Goal: Complete application form: Complete application form

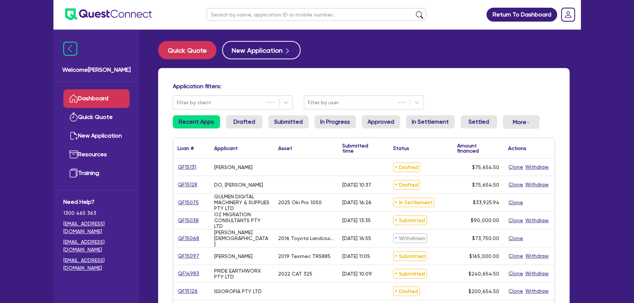
click at [250, 15] on input "text" at bounding box center [316, 14] width 220 height 13
type input "[PERSON_NAME]"
click at [413, 11] on button "submit" at bounding box center [419, 16] width 12 height 10
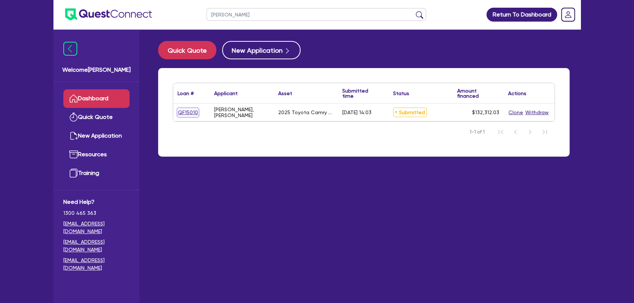
click at [190, 108] on link "QF15010" at bounding box center [187, 112] width 21 height 8
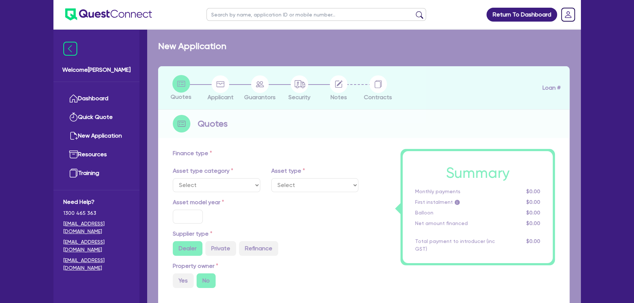
select select "CARS_AND_LIGHT_TRUCKS"
type input "2025"
type input "131,817.03"
type input "3"
type input "3,969.36"
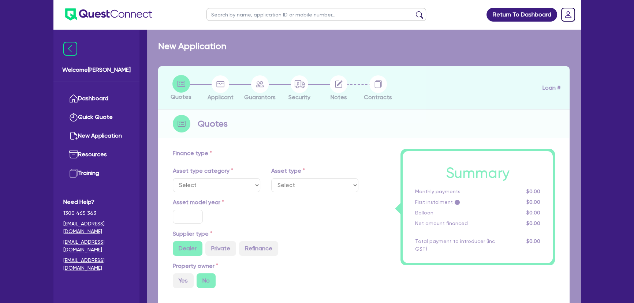
type input "6.7"
type input "450"
type input "318.18"
select select "PASSENGER_VEHICLES"
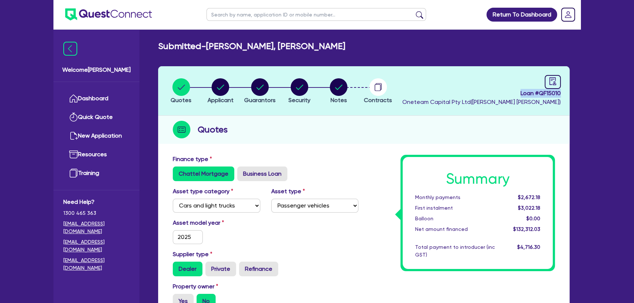
drag, startPoint x: 546, startPoint y: 100, endPoint x: 567, endPoint y: 95, distance: 22.2
click at [567, 95] on header "Quotes Applicant [GEOGRAPHIC_DATA] Security Notes Contracts Loan # QF15010 Onet…" at bounding box center [363, 90] width 411 height 49
copy span "Loan # QF15010"
click at [111, 9] on img at bounding box center [108, 14] width 87 height 12
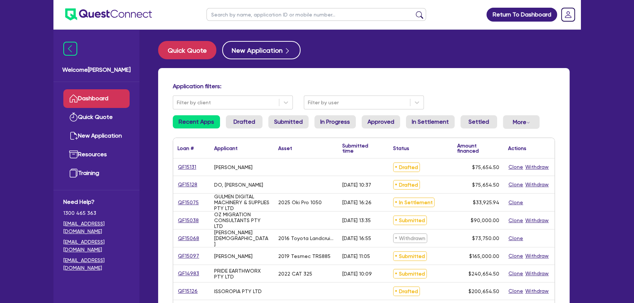
click at [245, 20] on input "text" at bounding box center [316, 14] width 220 height 13
type input "[PERSON_NAME]"
click at [413, 11] on button "submit" at bounding box center [419, 16] width 12 height 10
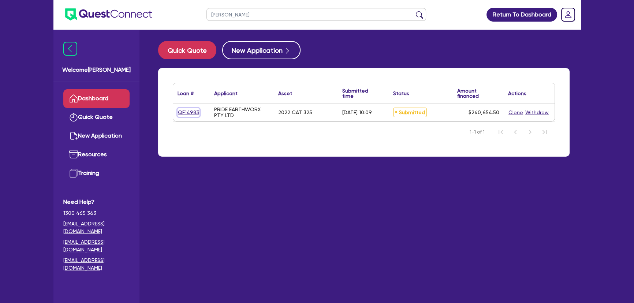
click at [186, 115] on link "QF14983" at bounding box center [188, 112] width 22 height 8
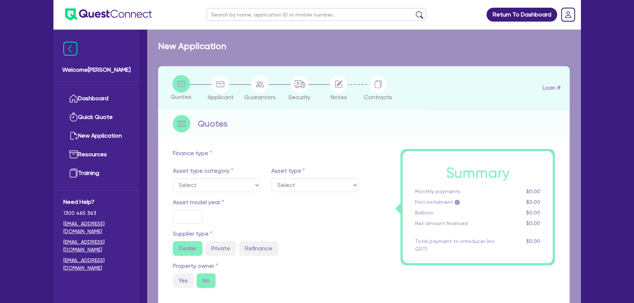
select select "PRIMARY_ASSETS"
type input "2022"
type input "300,000"
type input "60,000"
type input "4"
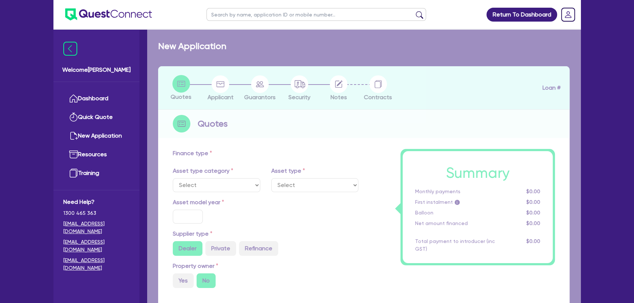
type input "9,626.18"
type input "8.15"
select select "YELLOW_GOODS_AND_EXCAVATORS"
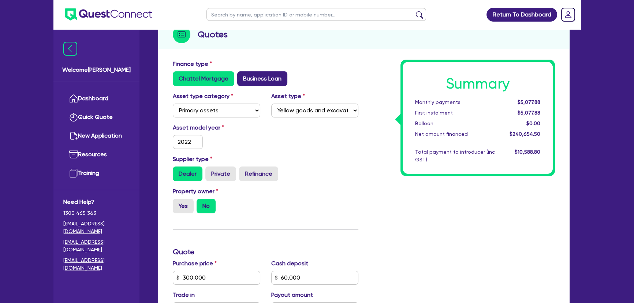
scroll to position [28, 0]
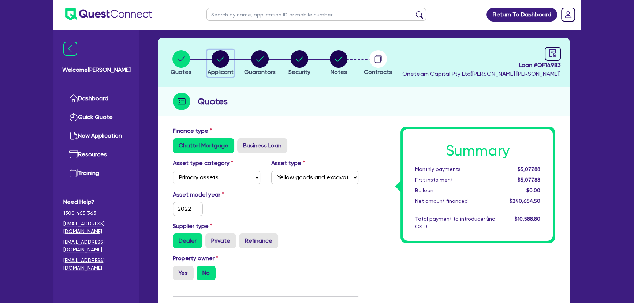
click at [219, 63] on circle "button" at bounding box center [220, 59] width 18 height 18
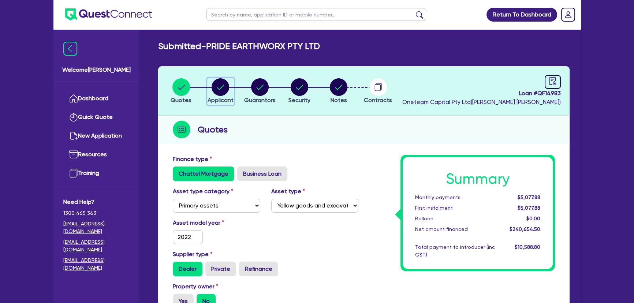
select select "COMPANY"
select select "BUILDING_CONSTRUCTION"
select select "BUSINESSES_CONSTRUCTION_SERVICES"
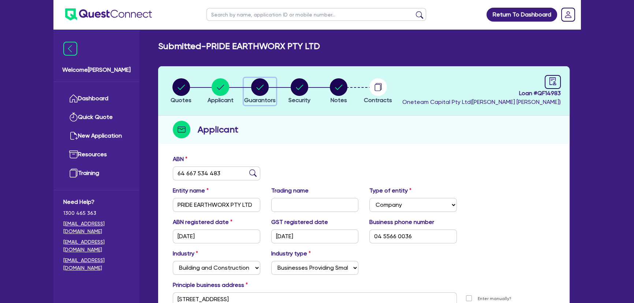
click at [256, 95] on button "Guarantors" at bounding box center [260, 91] width 32 height 27
select select "MR"
select select "ACT"
select select "SINGLE"
select select "VEHICLE"
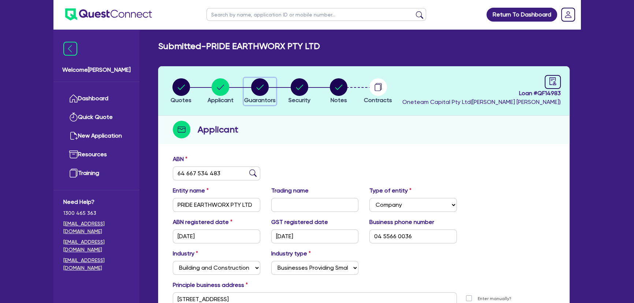
select select "CASH"
select select "HOUSEHOLD_PERSONAL"
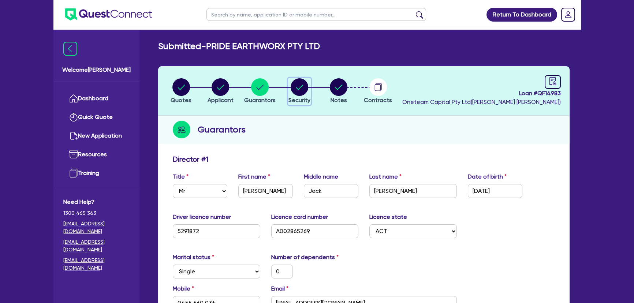
click at [309, 87] on div "button" at bounding box center [299, 87] width 22 height 18
select select "PRIMARY_ASSETS"
select select "YELLOW_GOODS_AND_EXCAVATORS"
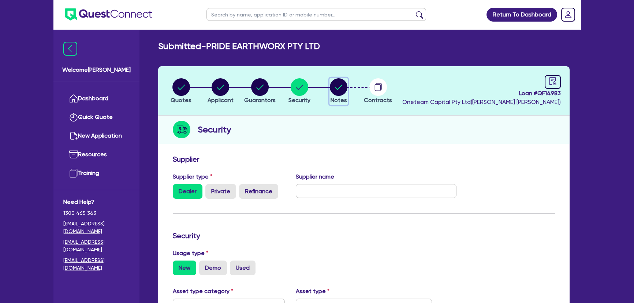
click at [336, 93] on circle "button" at bounding box center [339, 87] width 18 height 18
select select "Other"
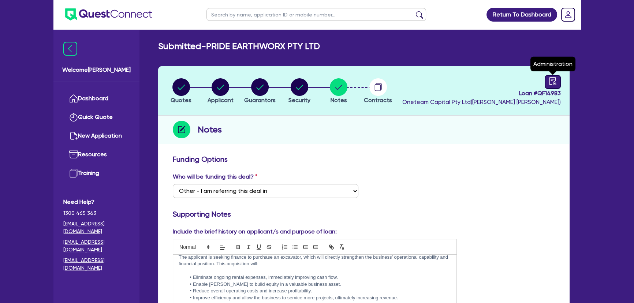
click at [559, 81] on link at bounding box center [552, 82] width 16 height 14
select select "SUBMITTED_NEW"
select select "Flexicommercial"
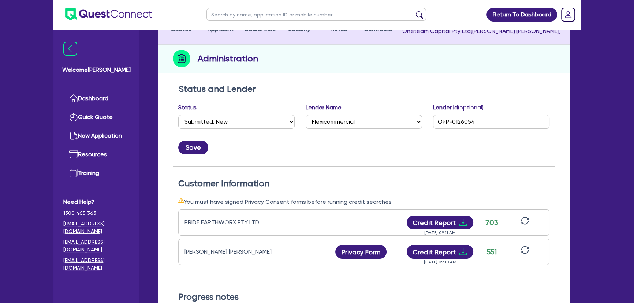
scroll to position [166, 0]
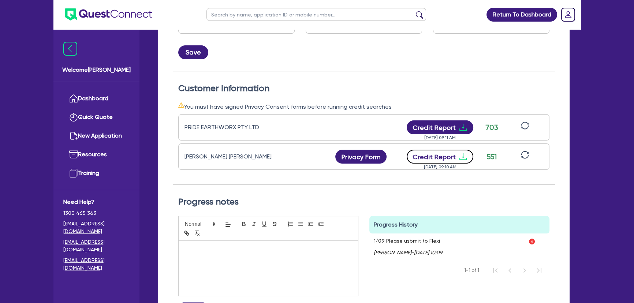
click at [462, 156] on icon "download" at bounding box center [462, 156] width 7 height 7
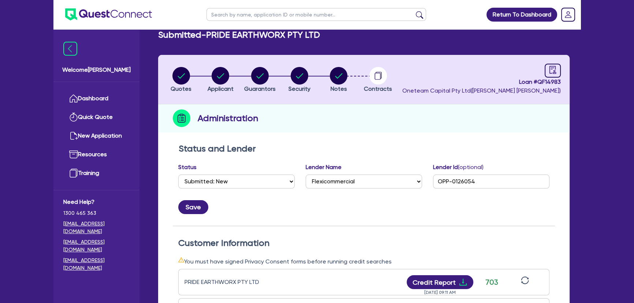
scroll to position [0, 0]
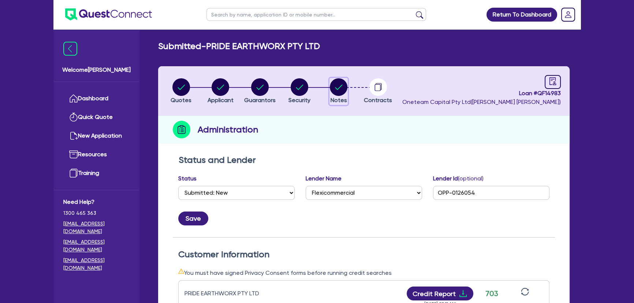
click at [344, 87] on circle "button" at bounding box center [339, 87] width 18 height 18
select select "Other"
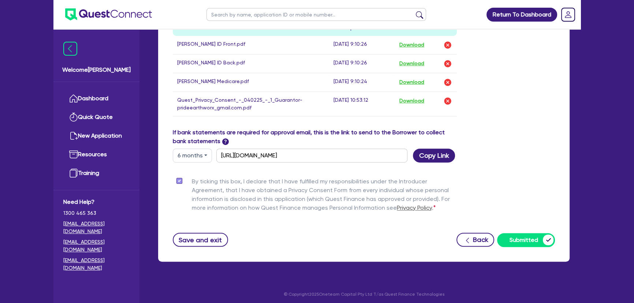
scroll to position [455, 0]
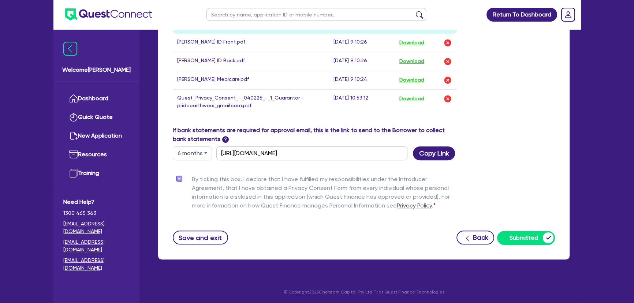
click at [195, 154] on button "6 months" at bounding box center [192, 153] width 39 height 14
click at [197, 172] on link "3 months" at bounding box center [202, 171] width 58 height 14
type input "[URL][DOMAIN_NAME]"
drag, startPoint x: 443, startPoint y: 154, endPoint x: 425, endPoint y: 168, distance: 22.0
click at [442, 154] on button "Copy Link" at bounding box center [434, 153] width 42 height 14
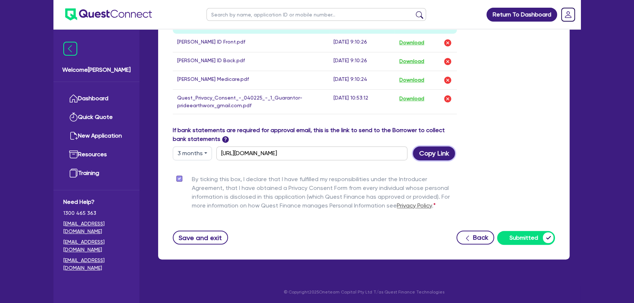
drag, startPoint x: 426, startPoint y: 149, endPoint x: 402, endPoint y: 154, distance: 24.0
click at [427, 151] on button "Copy Link" at bounding box center [434, 153] width 42 height 14
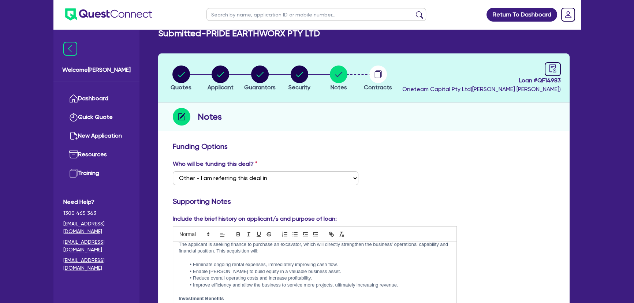
scroll to position [0, 0]
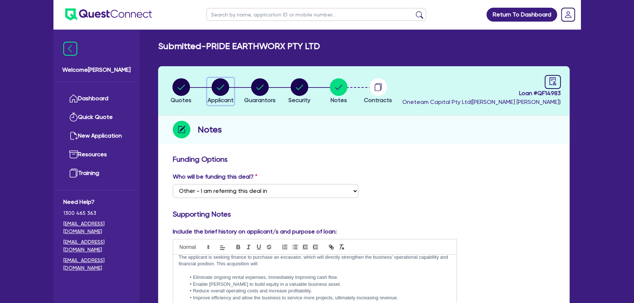
click at [217, 81] on circle "button" at bounding box center [220, 87] width 18 height 18
select select "COMPANY"
select select "BUILDING_CONSTRUCTION"
select select "BUSINESSES_CONSTRUCTION_SERVICES"
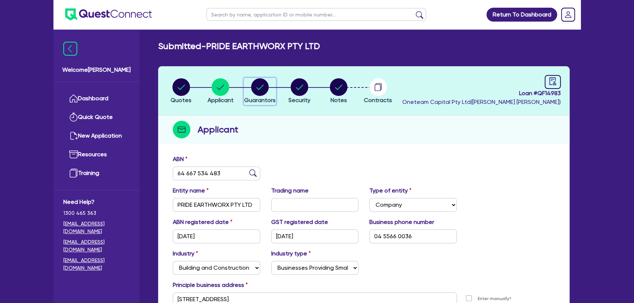
click at [261, 86] on circle "button" at bounding box center [260, 87] width 18 height 18
select select "MR"
select select "ACT"
select select "SINGLE"
select select "VEHICLE"
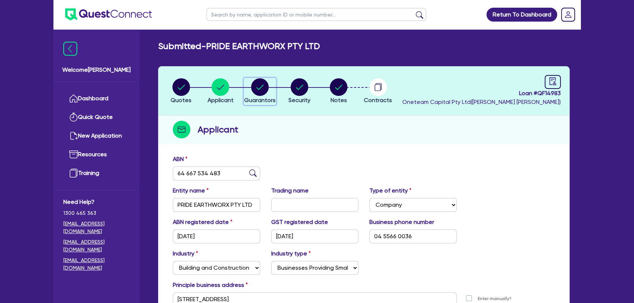
select select "CASH"
select select "HOUSEHOLD_PERSONAL"
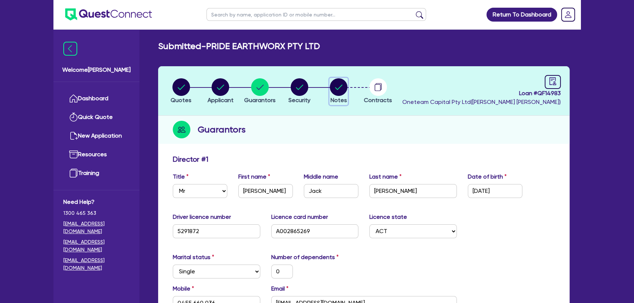
click at [334, 93] on circle "button" at bounding box center [339, 87] width 18 height 18
select select "Other"
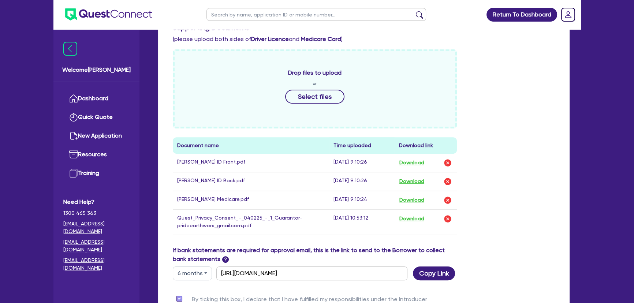
scroll to position [399, 0]
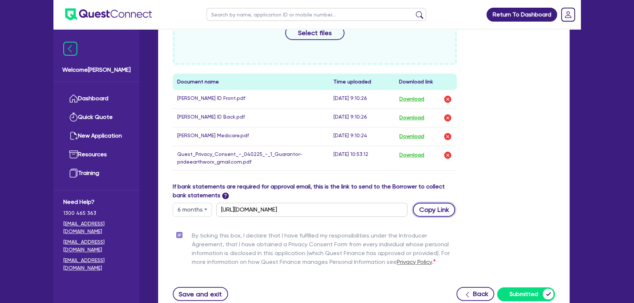
click at [440, 212] on button "Copy Link" at bounding box center [434, 210] width 42 height 14
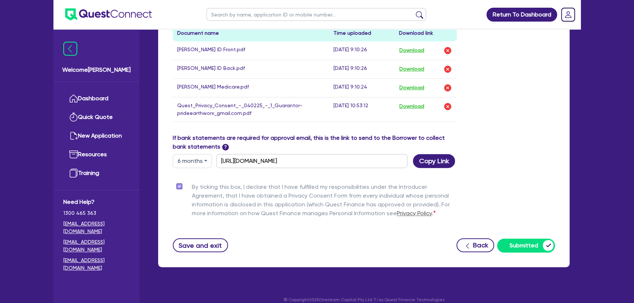
scroll to position [455, 0]
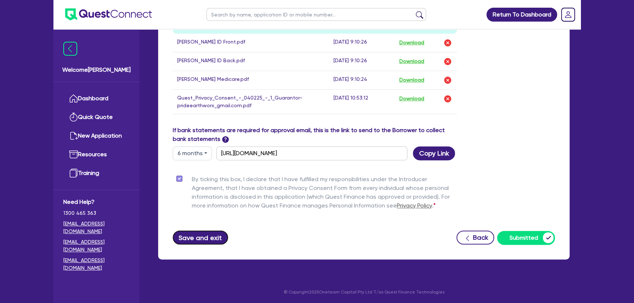
click at [196, 238] on button "Save and exit" at bounding box center [200, 238] width 55 height 14
